Goal: Communication & Community: Ask a question

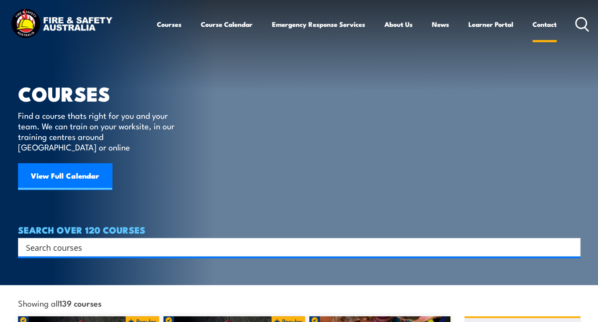
click at [542, 24] on link "Contact" at bounding box center [545, 24] width 24 height 21
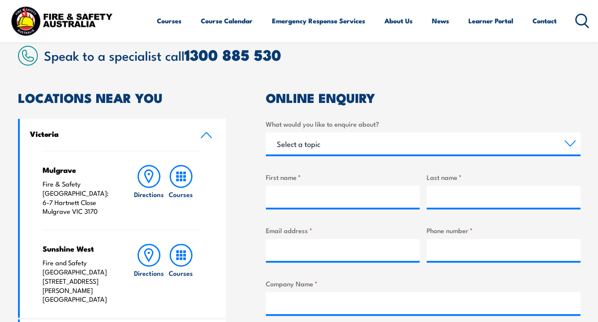
scroll to position [308, 0]
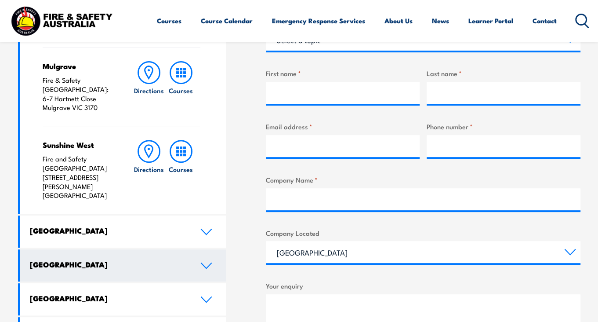
click at [190, 249] on link "[GEOGRAPHIC_DATA]" at bounding box center [123, 265] width 207 height 32
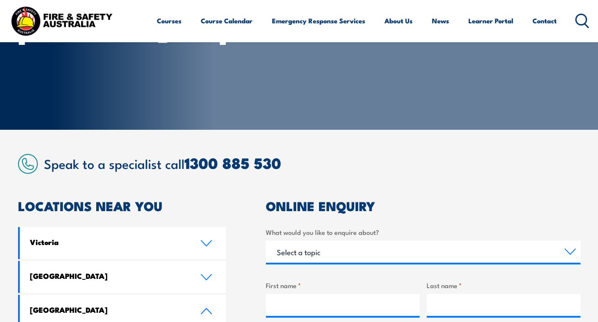
scroll to position [176, 0]
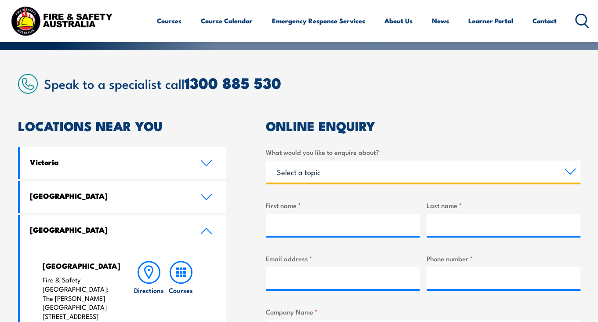
click at [571, 169] on select "Select a topic Training Emergency Response Services General Enquiry" at bounding box center [423, 171] width 315 height 22
select select "Training"
click at [266, 160] on select "Select a topic Training Emergency Response Services General Enquiry" at bounding box center [423, 171] width 315 height 22
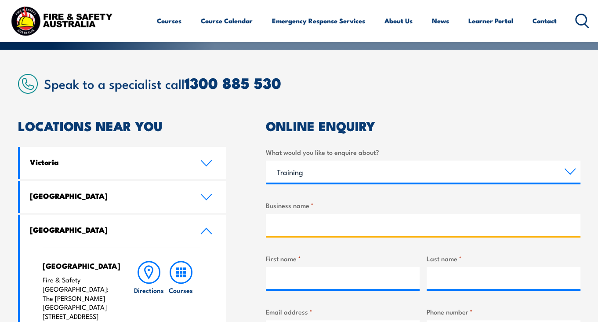
click at [288, 218] on input "Business name *" at bounding box center [423, 225] width 315 height 22
type input "Ozcare"
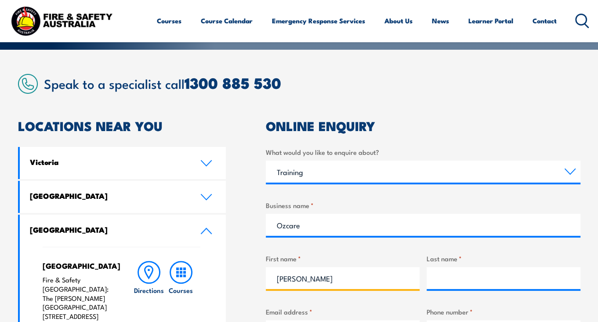
type input "[PERSON_NAME]"
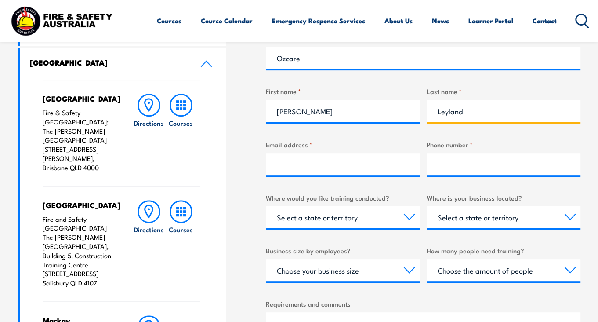
scroll to position [352, 0]
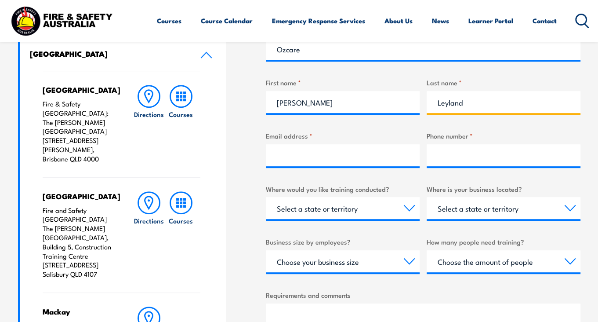
type input "Leyland"
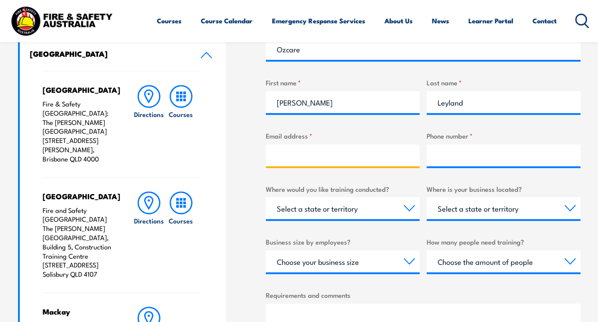
click at [287, 156] on input "Email address *" at bounding box center [343, 155] width 154 height 22
type input "[PERSON_NAME][EMAIL_ADDRESS][DOMAIN_NAME]"
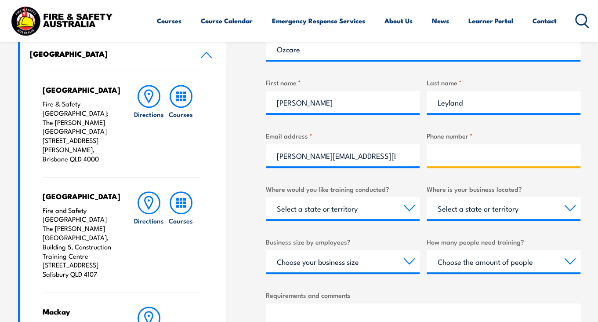
type input "0427048837"
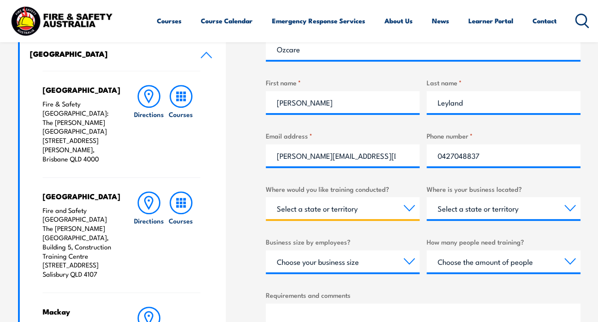
click at [389, 207] on select "Select a state or territory Nationally - multiple locations [GEOGRAPHIC_DATA] […" at bounding box center [343, 208] width 154 height 22
select select "QLD"
click at [266, 197] on select "Select a state or territory Nationally - multiple locations [GEOGRAPHIC_DATA] […" at bounding box center [343, 208] width 154 height 22
click at [526, 209] on select "Select a state or territory [GEOGRAPHIC_DATA] [GEOGRAPHIC_DATA] [GEOGRAPHIC_DAT…" at bounding box center [504, 208] width 154 height 22
select select "QLD"
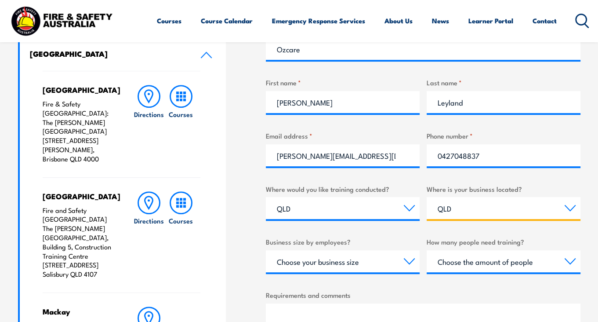
click at [427, 197] on select "Select a state or territory [GEOGRAPHIC_DATA] [GEOGRAPHIC_DATA] [GEOGRAPHIC_DAT…" at bounding box center [504, 208] width 154 height 22
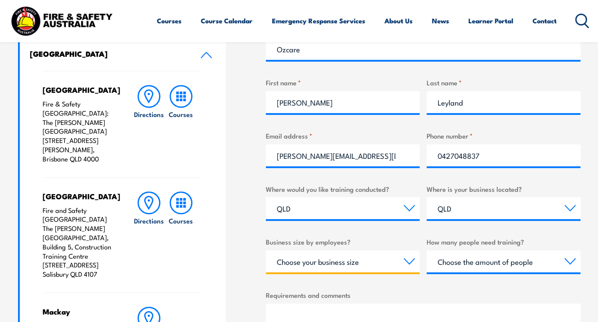
click at [402, 259] on select "Choose your business size 1 to 19 20 to 199 200+" at bounding box center [343, 261] width 154 height 22
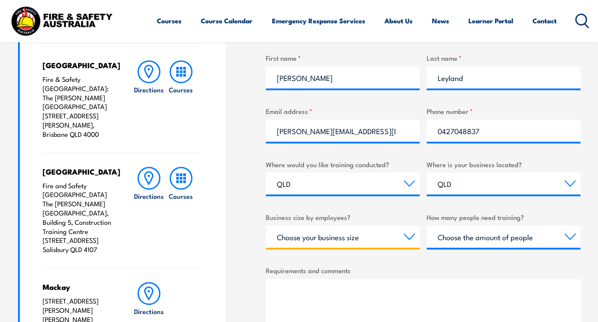
scroll to position [396, 0]
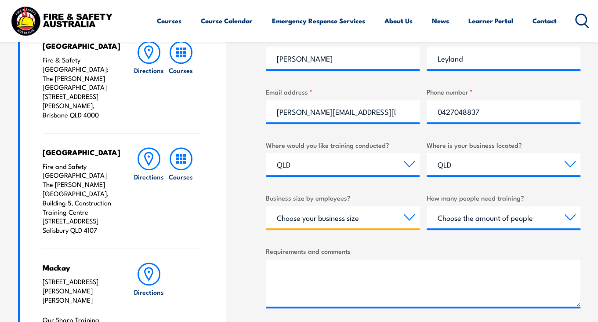
click at [397, 213] on select "Choose your business size 1 to 19 20 to 199 200+" at bounding box center [343, 217] width 154 height 22
select select "200+"
click at [266, 206] on select "Choose your business size 1 to 19 20 to 199 200+" at bounding box center [343, 217] width 154 height 22
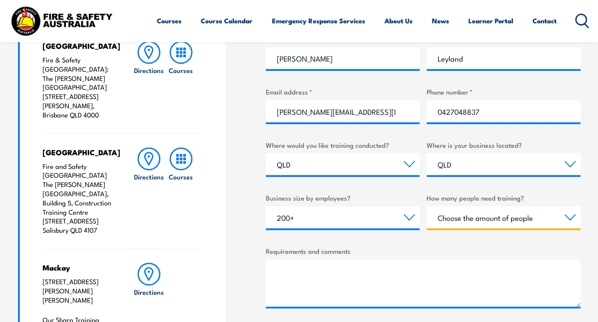
click at [549, 219] on select "Choose the amount of people 1 to 4 5 to 19 20+" at bounding box center [504, 217] width 154 height 22
select select "1 to 4"
click at [427, 206] on select "Choose the amount of people 1 to 4 5 to 19 20+" at bounding box center [504, 217] width 154 height 22
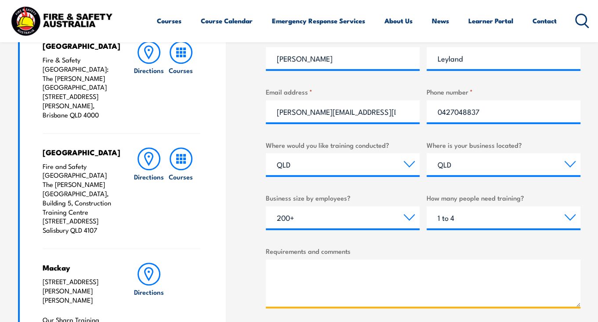
click at [293, 267] on textarea "Requirements and comments" at bounding box center [423, 282] width 315 height 47
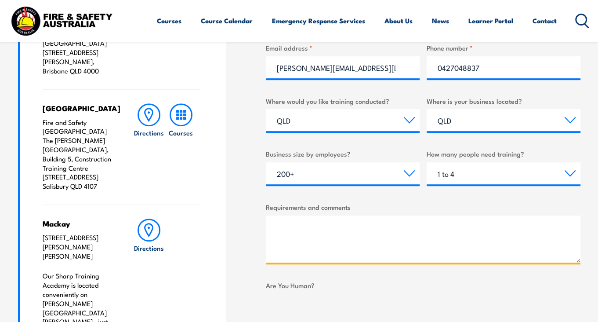
scroll to position [528, 0]
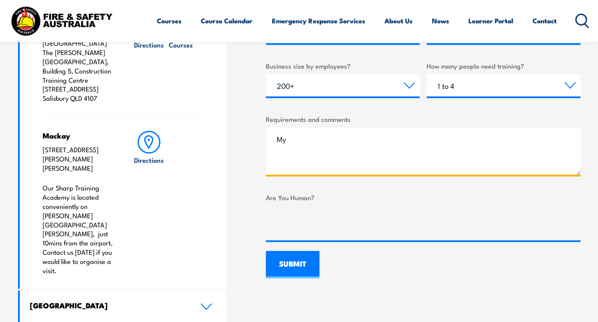
type textarea "M"
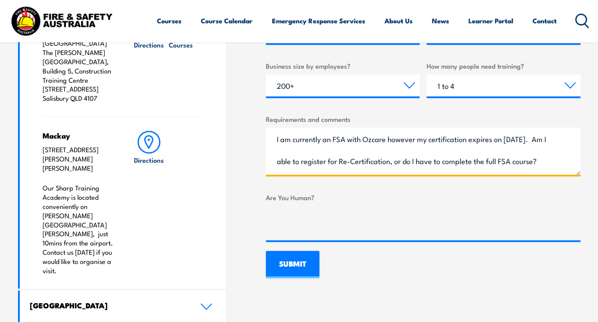
scroll to position [0, 0]
click at [320, 138] on textarea "I am currently an FSA with Ozcare however my certification expires on [DATE]. A…" at bounding box center [423, 150] width 315 height 47
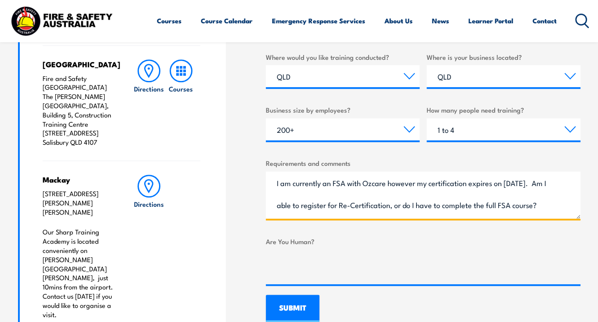
scroll to position [528, 0]
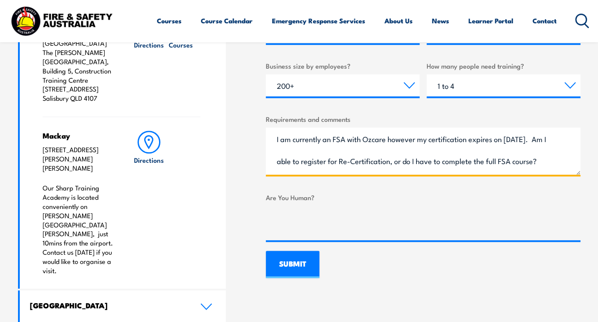
click at [477, 150] on textarea "I am currently an FSA with Ozcare however my certification expires on [DATE]. A…" at bounding box center [423, 150] width 315 height 47
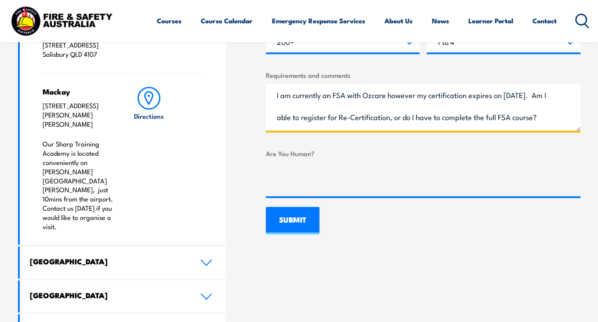
click at [299, 96] on textarea "I am currently an FSA with Ozcare however my certification expires on [DATE]. A…" at bounding box center [423, 107] width 315 height 47
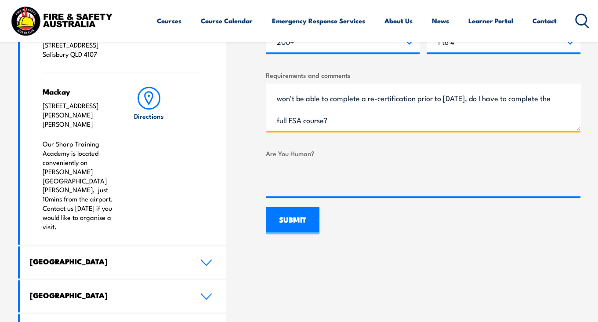
scroll to position [615, 0]
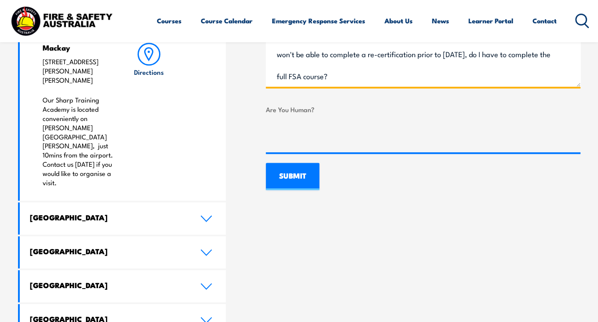
type textarea "I am currently an FSA with Ozcare however my certification expires on [DATE]. A…"
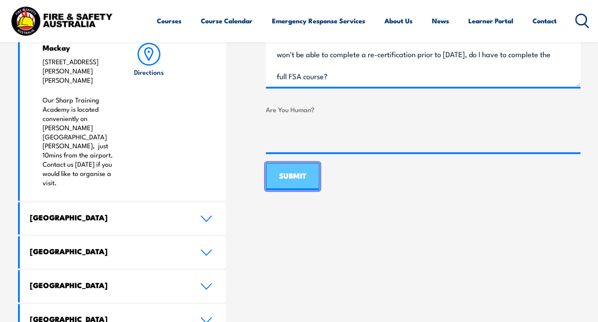
click at [289, 172] on input "SUBMIT" at bounding box center [293, 176] width 54 height 27
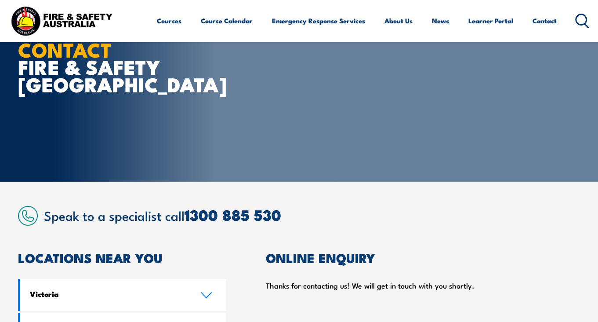
scroll to position [0, 0]
